Goal: Information Seeking & Learning: Learn about a topic

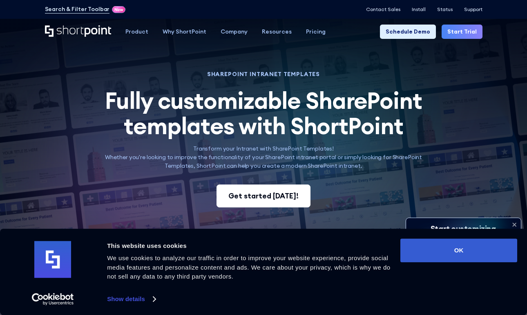
click at [276, 192] on div "Get started [DATE]!" at bounding box center [263, 195] width 70 height 11
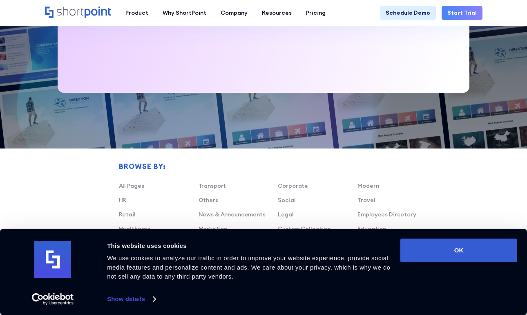
scroll to position [371, 0]
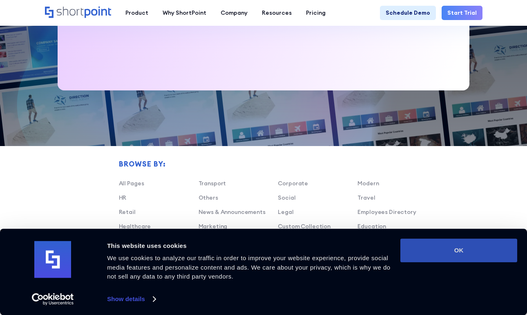
click at [466, 254] on button "OK" at bounding box center [458, 250] width 117 height 24
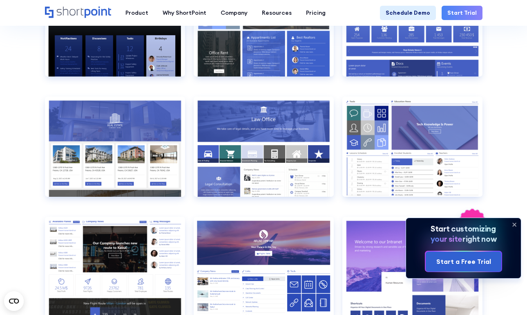
scroll to position [709, 0]
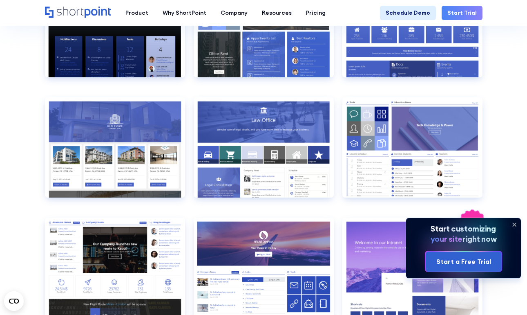
click at [516, 223] on icon at bounding box center [514, 224] width 3 height 3
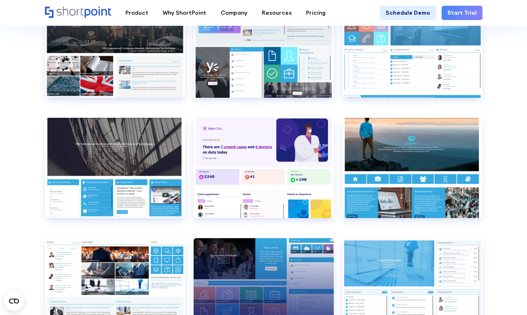
scroll to position [2900, 0]
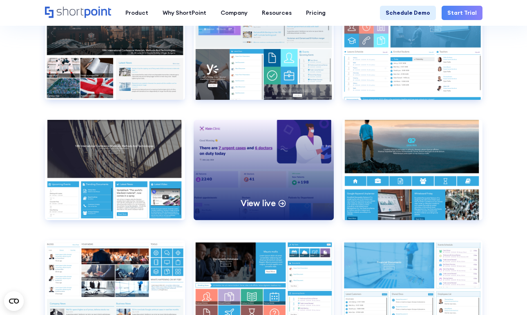
click at [265, 176] on div "View live" at bounding box center [264, 170] width 140 height 100
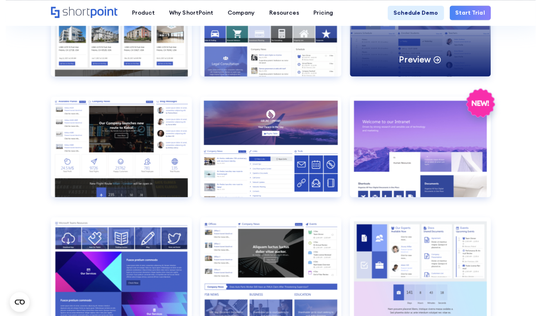
scroll to position [834, 0]
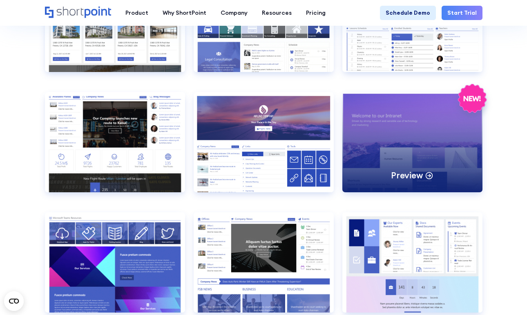
click at [397, 161] on div "Preview" at bounding box center [412, 142] width 140 height 100
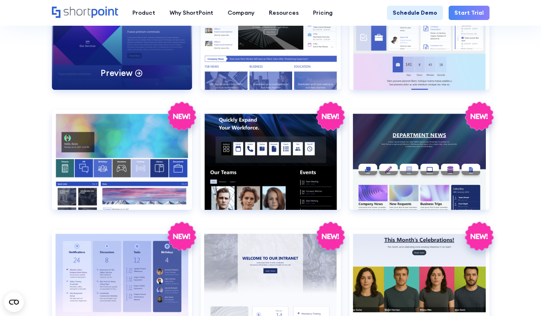
scroll to position [1059, 0]
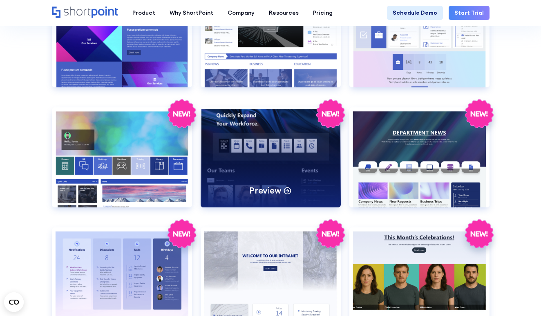
click at [275, 167] on div "Preview" at bounding box center [271, 157] width 140 height 100
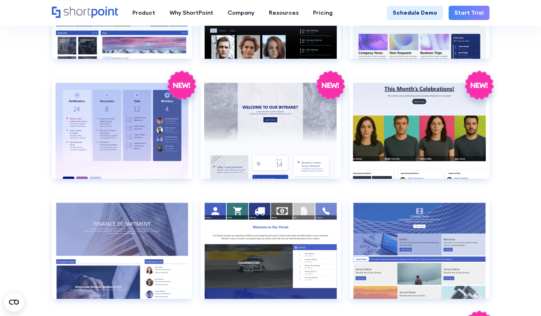
scroll to position [1046, 0]
